Goal: Task Accomplishment & Management: Manage account settings

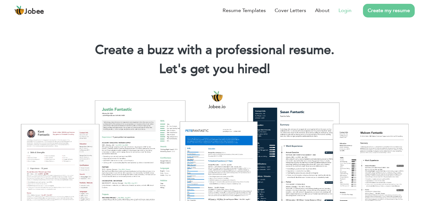
click at [346, 10] on link "Login" at bounding box center [345, 11] width 13 height 8
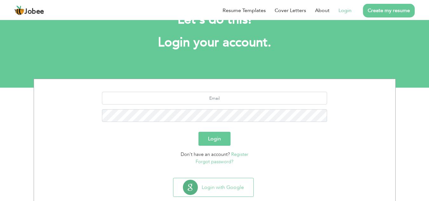
scroll to position [40, 0]
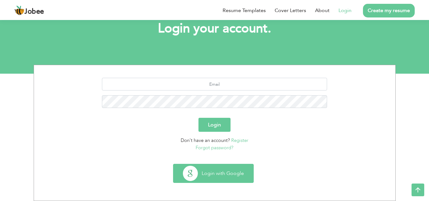
click at [213, 174] on button "Login with Google" at bounding box center [213, 173] width 80 height 18
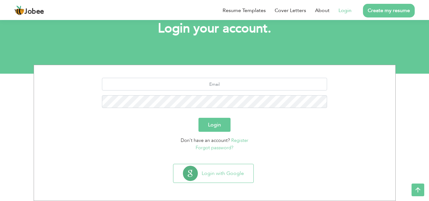
scroll to position [40, 0]
